Goal: Task Accomplishment & Management: Manage account settings

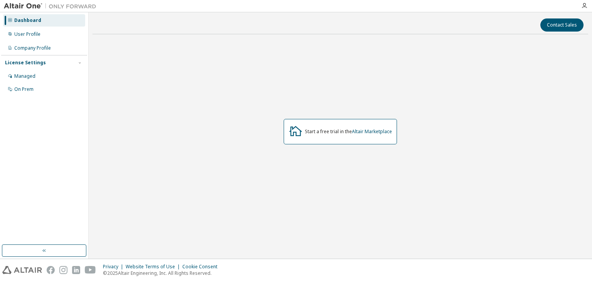
click at [295, 131] on icon at bounding box center [296, 131] width 14 height 14
click at [33, 36] on div "User Profile" at bounding box center [27, 34] width 26 height 6
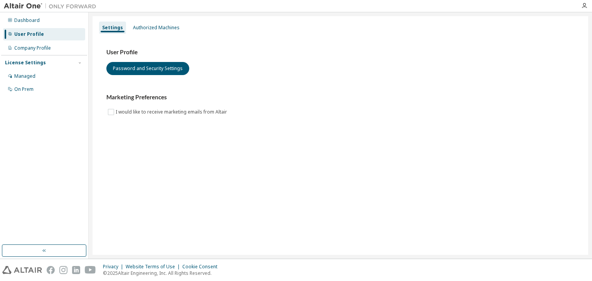
click at [29, 10] on div at bounding box center [50, 6] width 100 height 12
click at [31, 19] on div "Dashboard" at bounding box center [26, 20] width 25 height 6
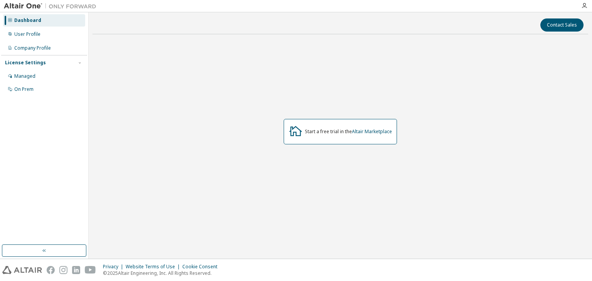
click at [295, 130] on icon at bounding box center [296, 131] width 14 height 14
